Goal: Transaction & Acquisition: Download file/media

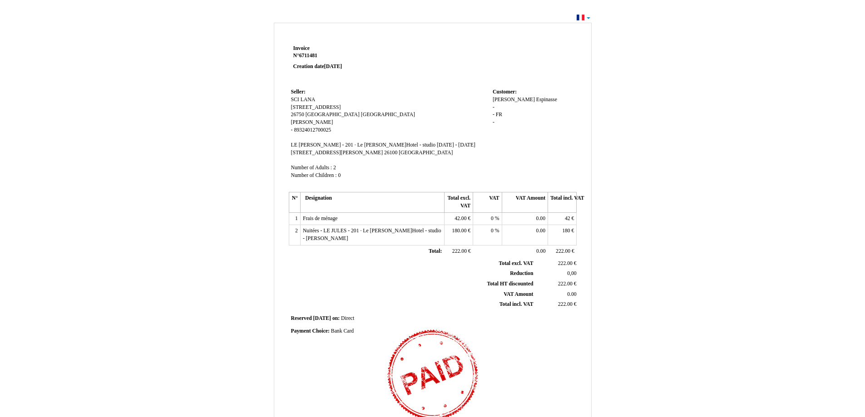
click at [852, 23] on div "Invoice Invoice N° 6711481 6711481 Creation date [DATE] Seller: Seller: SCI LAN…" at bounding box center [432, 272] width 865 height 523
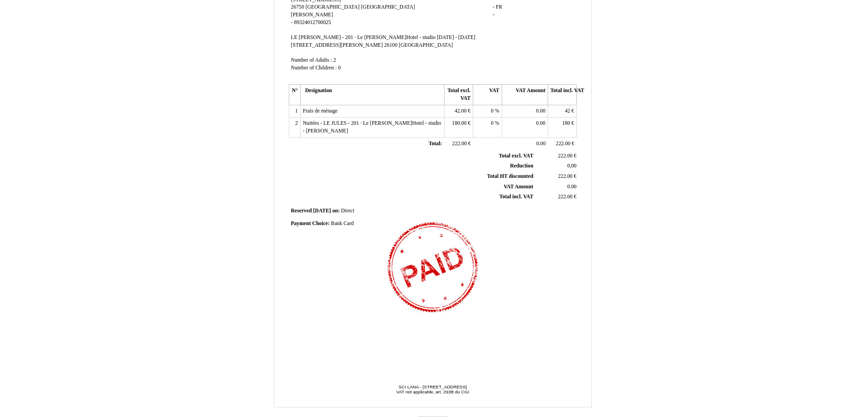
scroll to position [117, 0]
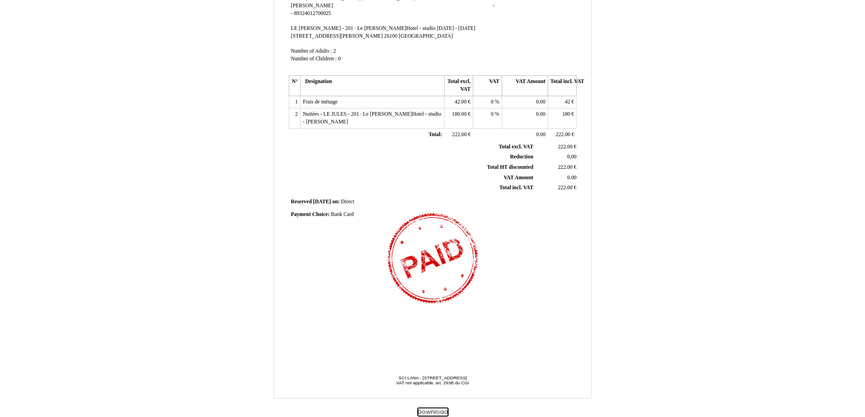
click at [437, 409] on button "Download" at bounding box center [432, 413] width 31 height 10
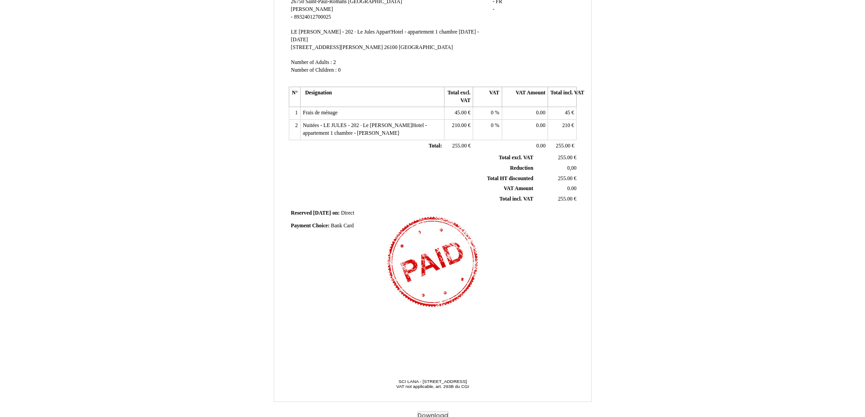
scroll to position [117, 0]
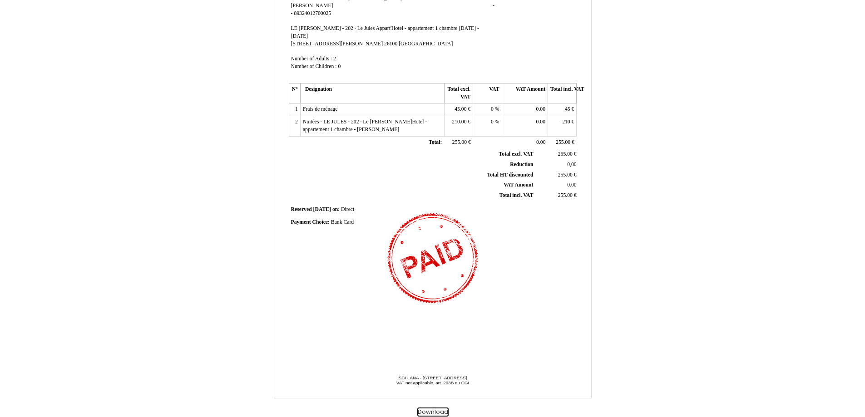
click at [441, 413] on button "Download" at bounding box center [432, 413] width 31 height 10
